Goal: Task Accomplishment & Management: Use online tool/utility

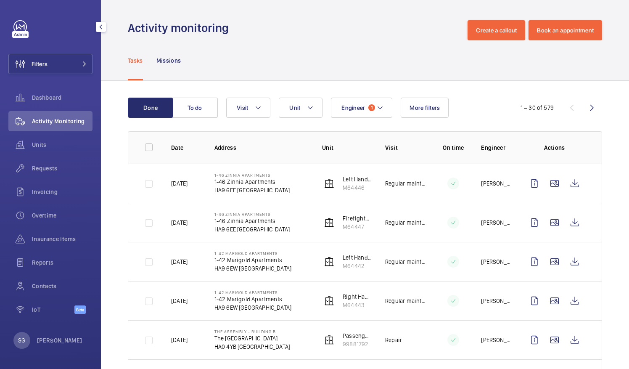
scroll to position [591, 0]
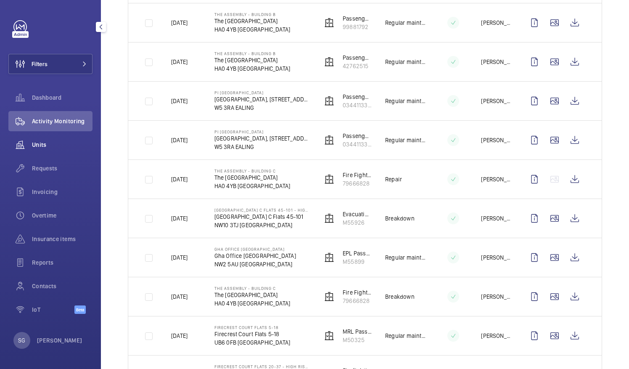
click at [38, 144] on span "Units" at bounding box center [62, 144] width 61 height 8
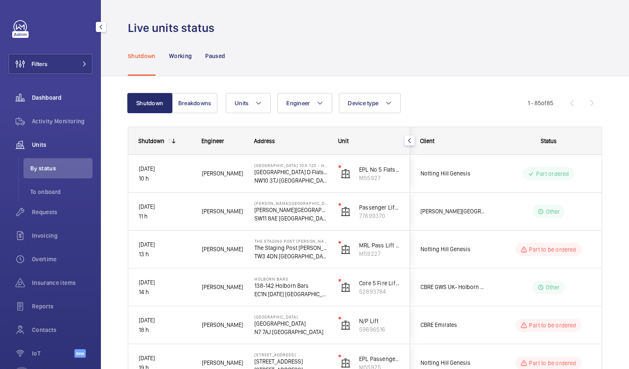
click at [55, 105] on div "Dashboard" at bounding box center [50, 97] width 84 height 20
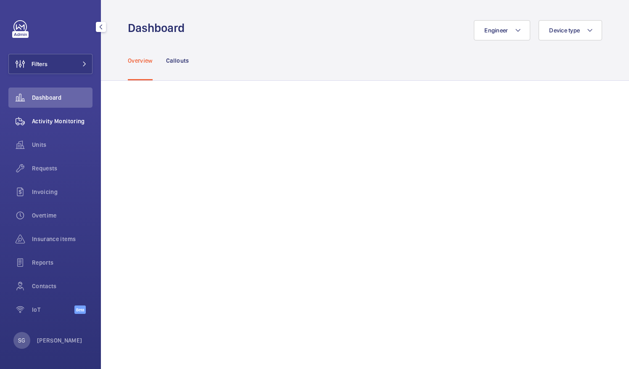
click at [58, 119] on span "Activity Monitoring" at bounding box center [62, 121] width 61 height 8
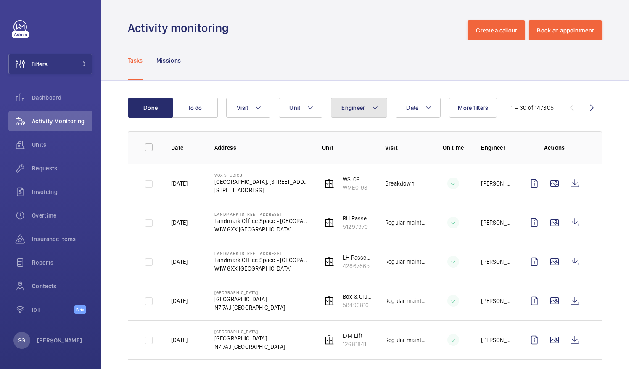
click at [369, 108] on button "Engineer" at bounding box center [359, 108] width 56 height 20
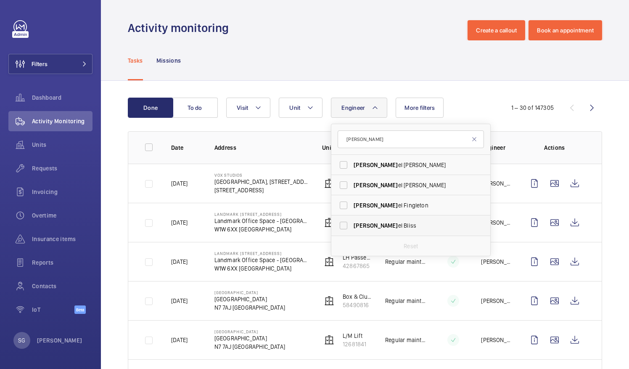
type input "[PERSON_NAME]"
click at [344, 226] on label "[PERSON_NAME]" at bounding box center [404, 225] width 146 height 20
click at [344, 226] on input "[PERSON_NAME]" at bounding box center [343, 225] width 17 height 17
checkbox input "true"
click at [324, 72] on div "Tasks Missions" at bounding box center [365, 60] width 474 height 40
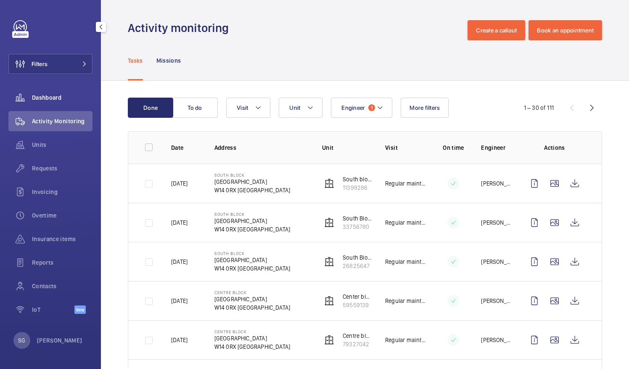
click at [65, 99] on span "Dashboard" at bounding box center [62, 97] width 61 height 8
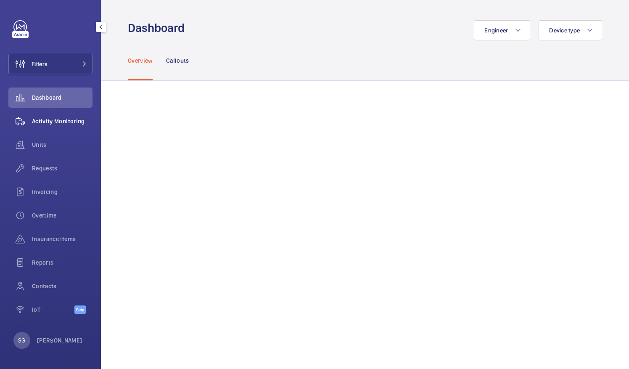
click at [61, 122] on span "Activity Monitoring" at bounding box center [62, 121] width 61 height 8
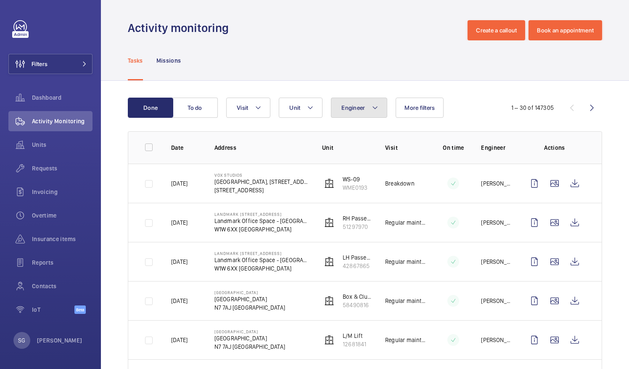
click at [376, 108] on mat-icon at bounding box center [375, 108] width 7 height 10
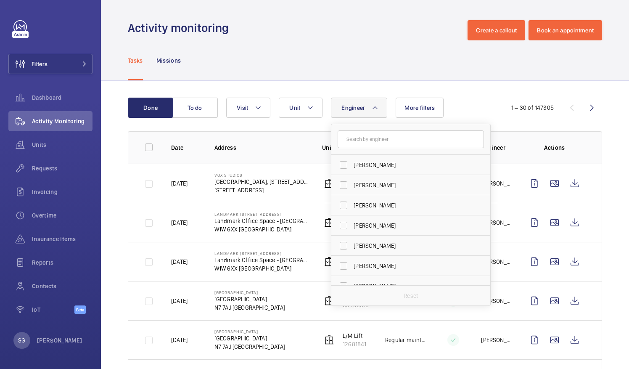
click at [376, 108] on mat-icon at bounding box center [375, 108] width 7 height 10
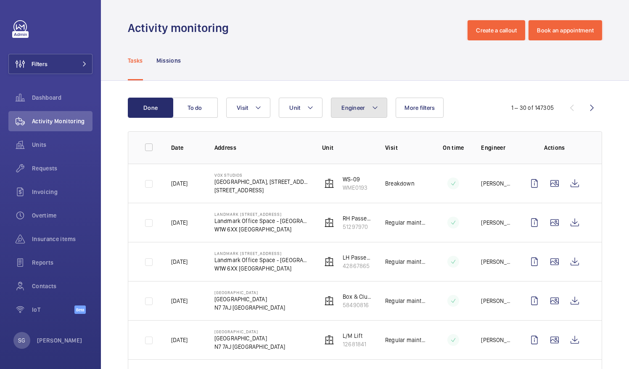
click at [376, 108] on mat-icon at bounding box center [375, 108] width 7 height 10
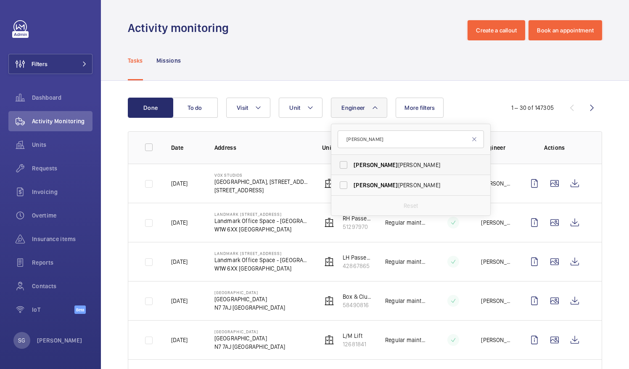
type input "[PERSON_NAME]"
click at [344, 169] on label "[PERSON_NAME]" at bounding box center [404, 165] width 146 height 20
click at [344, 169] on input "[PERSON_NAME]" at bounding box center [343, 164] width 17 height 17
checkbox input "true"
